Goal: Find specific page/section: Find specific page/section

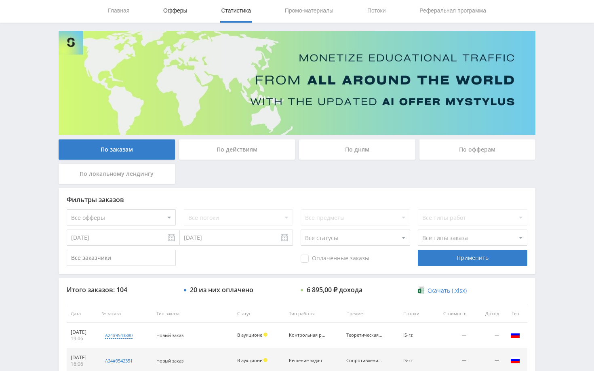
scroll to position [40, 0]
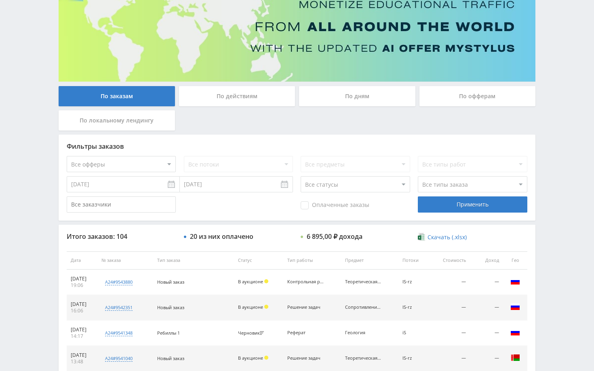
scroll to position [40, 0]
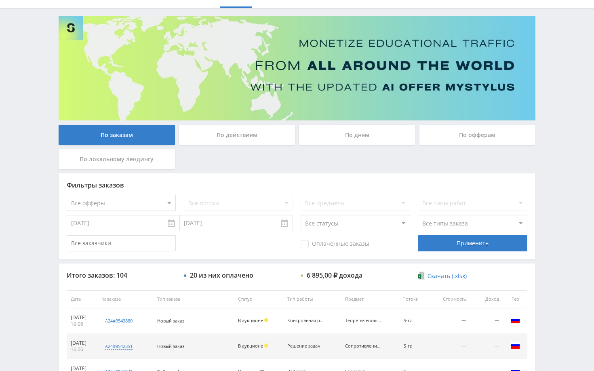
click at [559, 112] on div "Telegram-канал Инструменты База знаний Ваш менеджер: [PERSON_NAME] Online @edug…" at bounding box center [297, 299] width 594 height 678
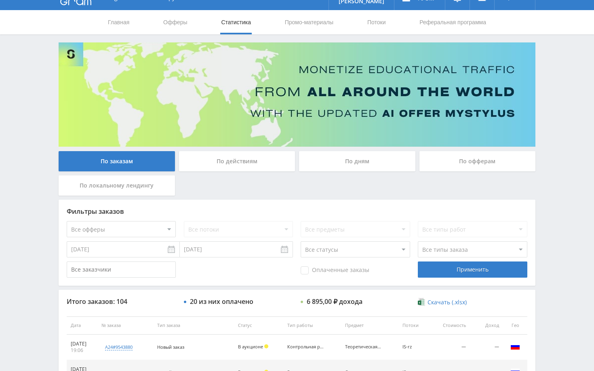
scroll to position [0, 0]
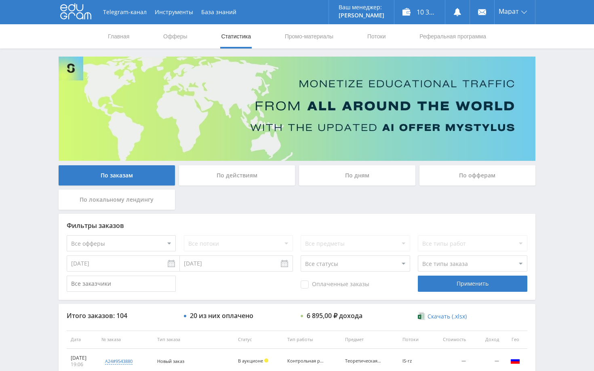
click at [568, 113] on div "Telegram-канал Инструменты База знаний Ваш менеджер: [PERSON_NAME] Online @edug…" at bounding box center [297, 339] width 594 height 678
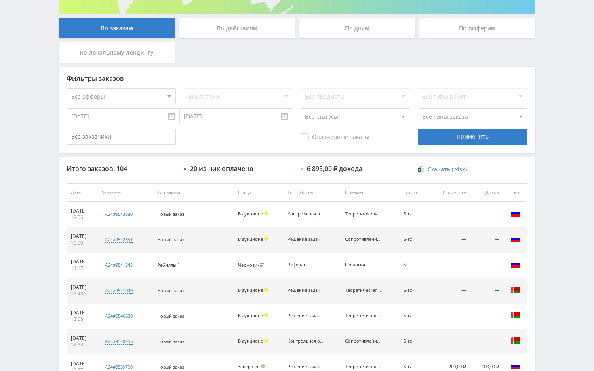
scroll to position [161, 0]
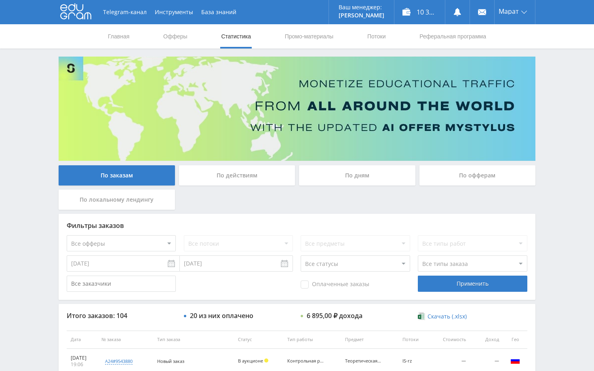
click at [563, 101] on div "Telegram-канал Инструменты База знаний Ваш менеджер: [PERSON_NAME] Online @edug…" at bounding box center [297, 339] width 594 height 678
